Goal: Check status: Check status

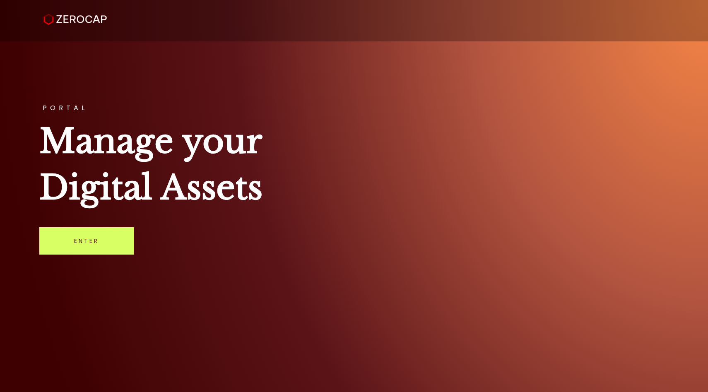
click at [118, 244] on link "Enter" at bounding box center [86, 240] width 95 height 27
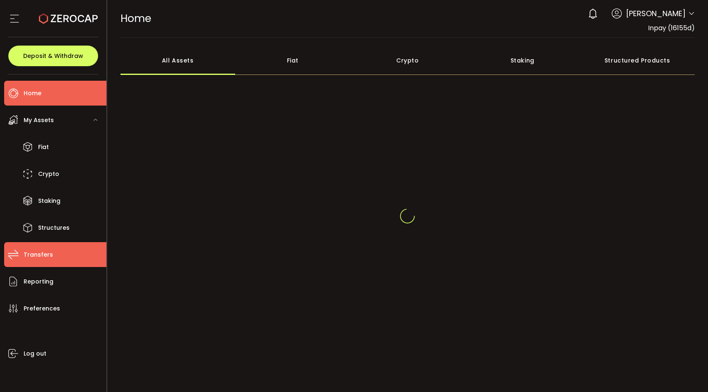
click at [49, 258] on span "Transfers" at bounding box center [38, 255] width 29 height 12
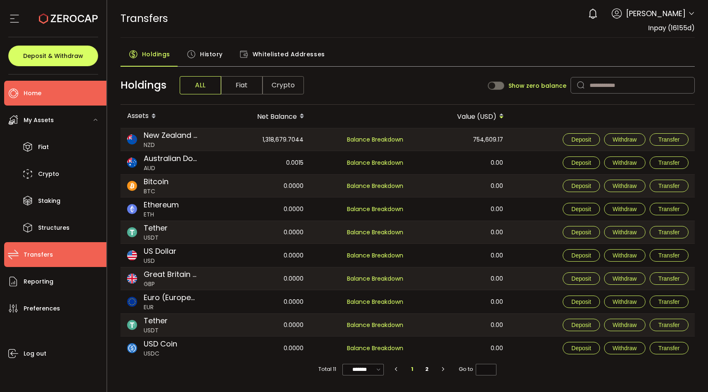
click at [67, 96] on li "Home" at bounding box center [55, 93] width 102 height 25
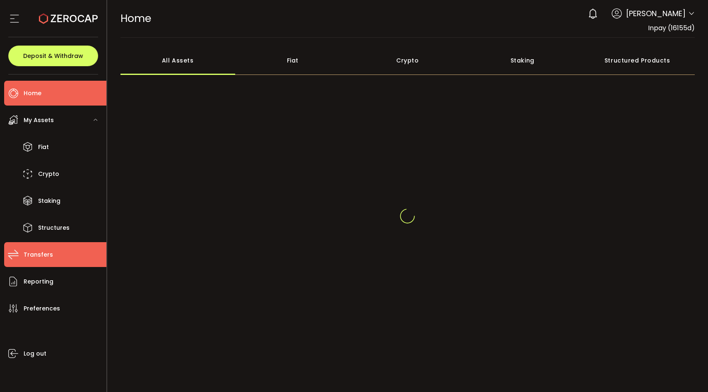
click at [59, 262] on li "Transfers" at bounding box center [55, 254] width 102 height 25
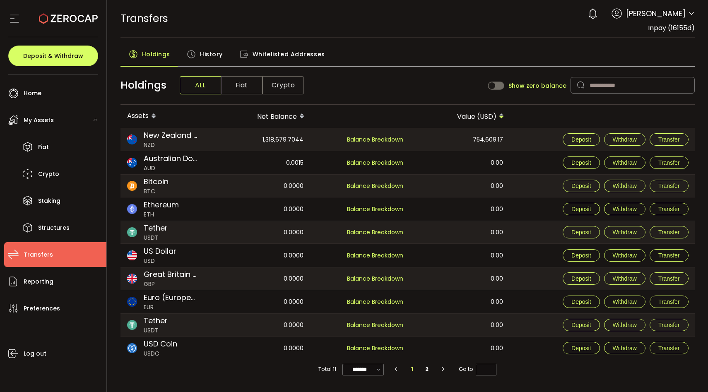
click at [201, 54] on span "History" at bounding box center [211, 54] width 23 height 17
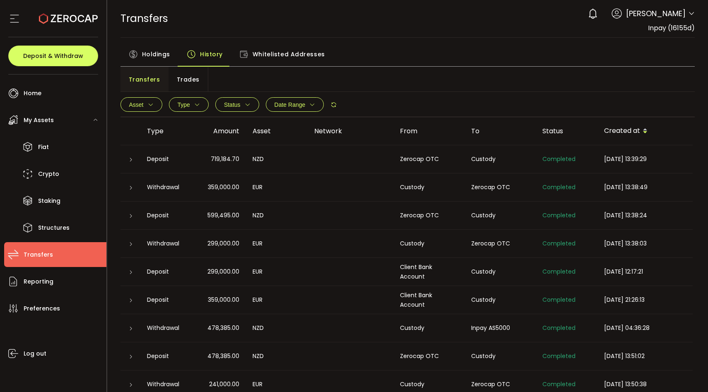
scroll to position [6, 0]
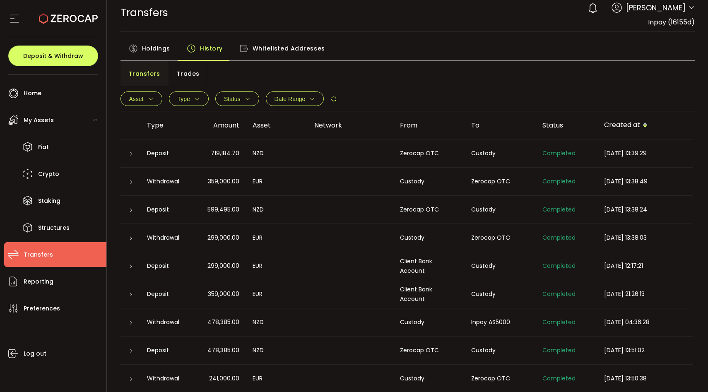
click at [133, 240] on div at bounding box center [130, 238] width 20 height 8
click at [131, 239] on icon at bounding box center [130, 238] width 5 height 5
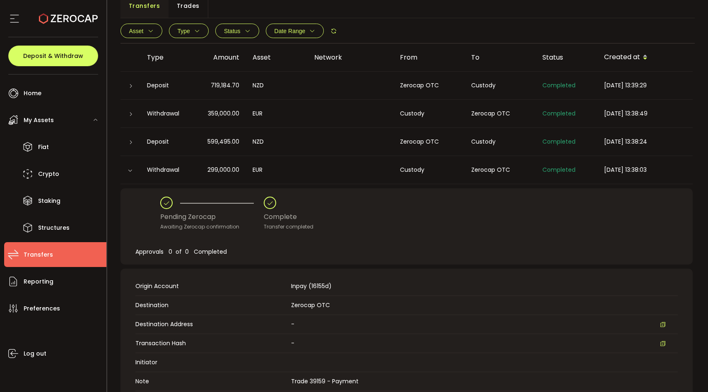
scroll to position [0, 0]
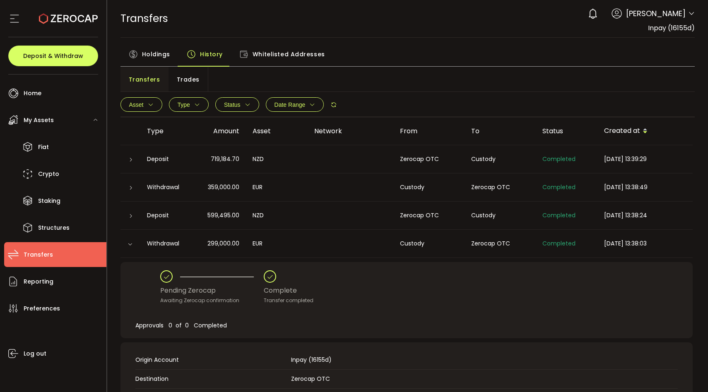
click at [130, 244] on icon at bounding box center [130, 244] width 5 height 5
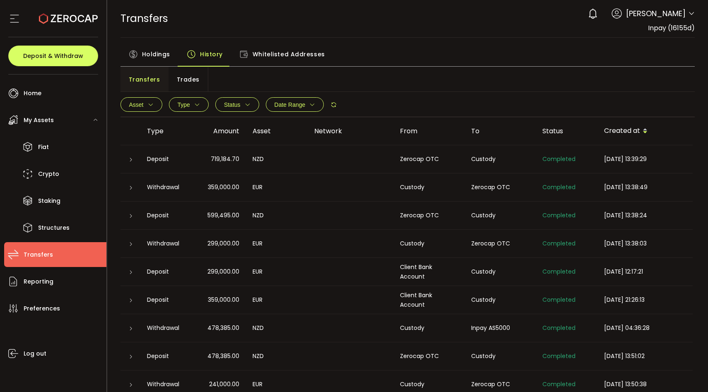
click at [76, 258] on li "Transfers" at bounding box center [55, 254] width 102 height 25
click at [65, 284] on li "Reporting" at bounding box center [55, 281] width 102 height 25
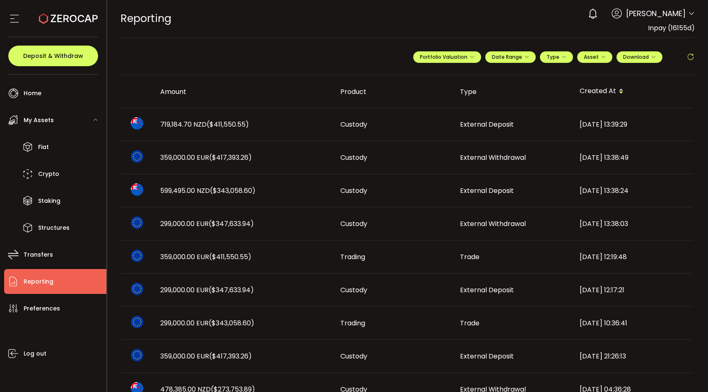
click at [250, 222] on span "($347,633.94)" at bounding box center [231, 224] width 45 height 10
click at [262, 289] on div "299,000.00 EUR ($347,633.94)" at bounding box center [244, 290] width 180 height 10
click at [40, 245] on li "Transfers" at bounding box center [55, 254] width 102 height 25
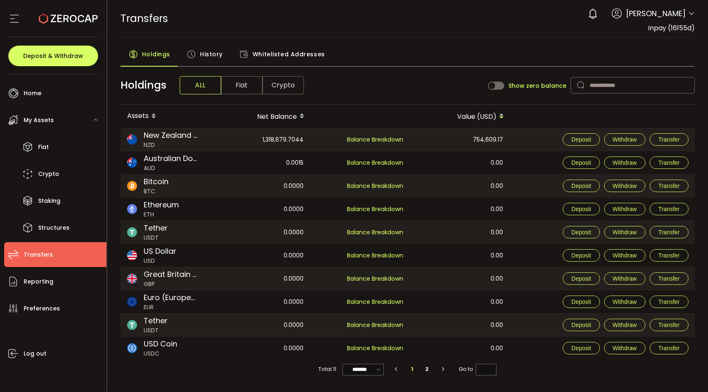
click at [252, 142] on div "1,318,679.7044" at bounding box center [260, 139] width 99 height 22
